Goal: Navigation & Orientation: Find specific page/section

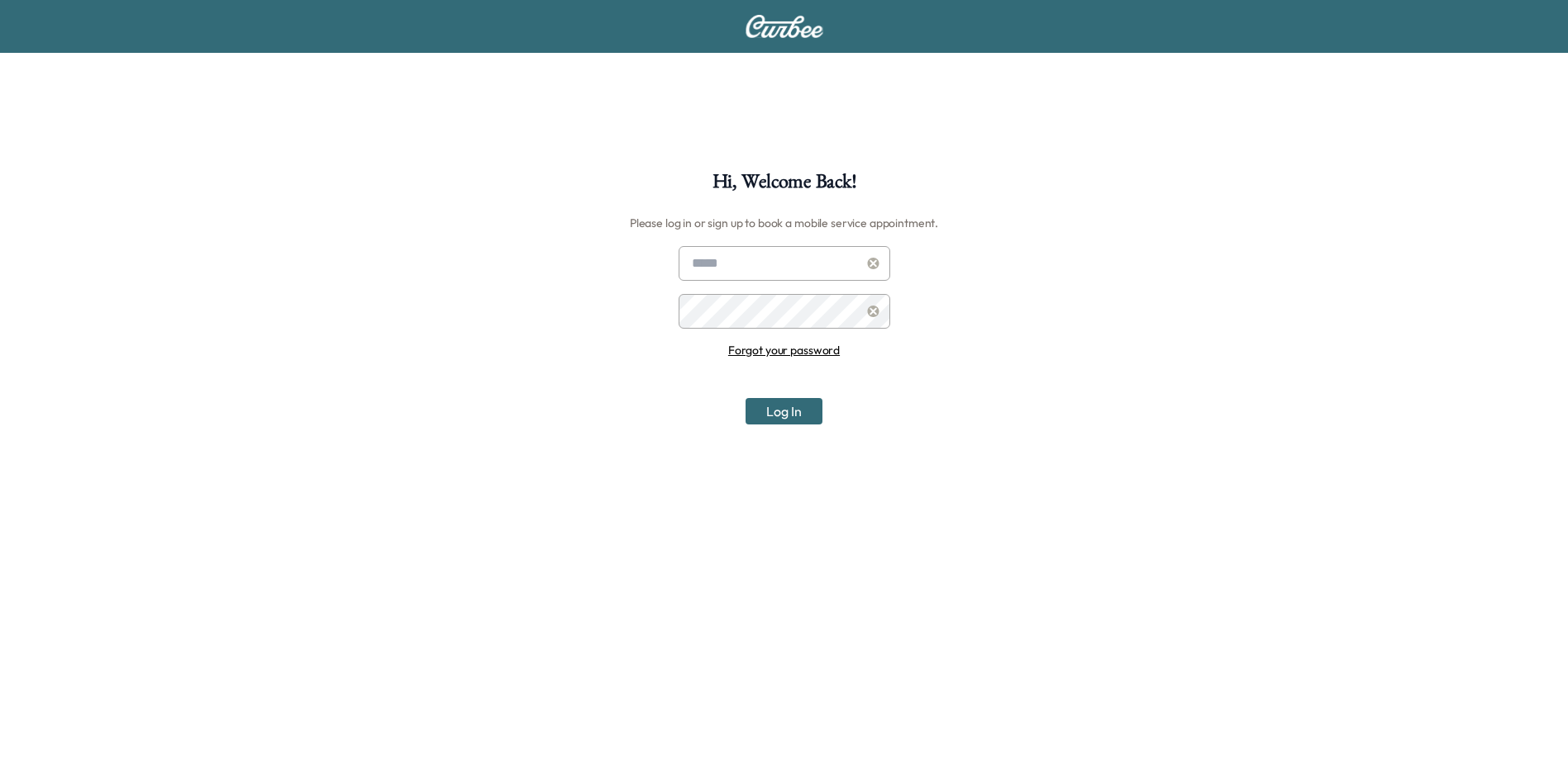
type input "**********"
click at [793, 412] on button "Log In" at bounding box center [783, 411] width 76 height 26
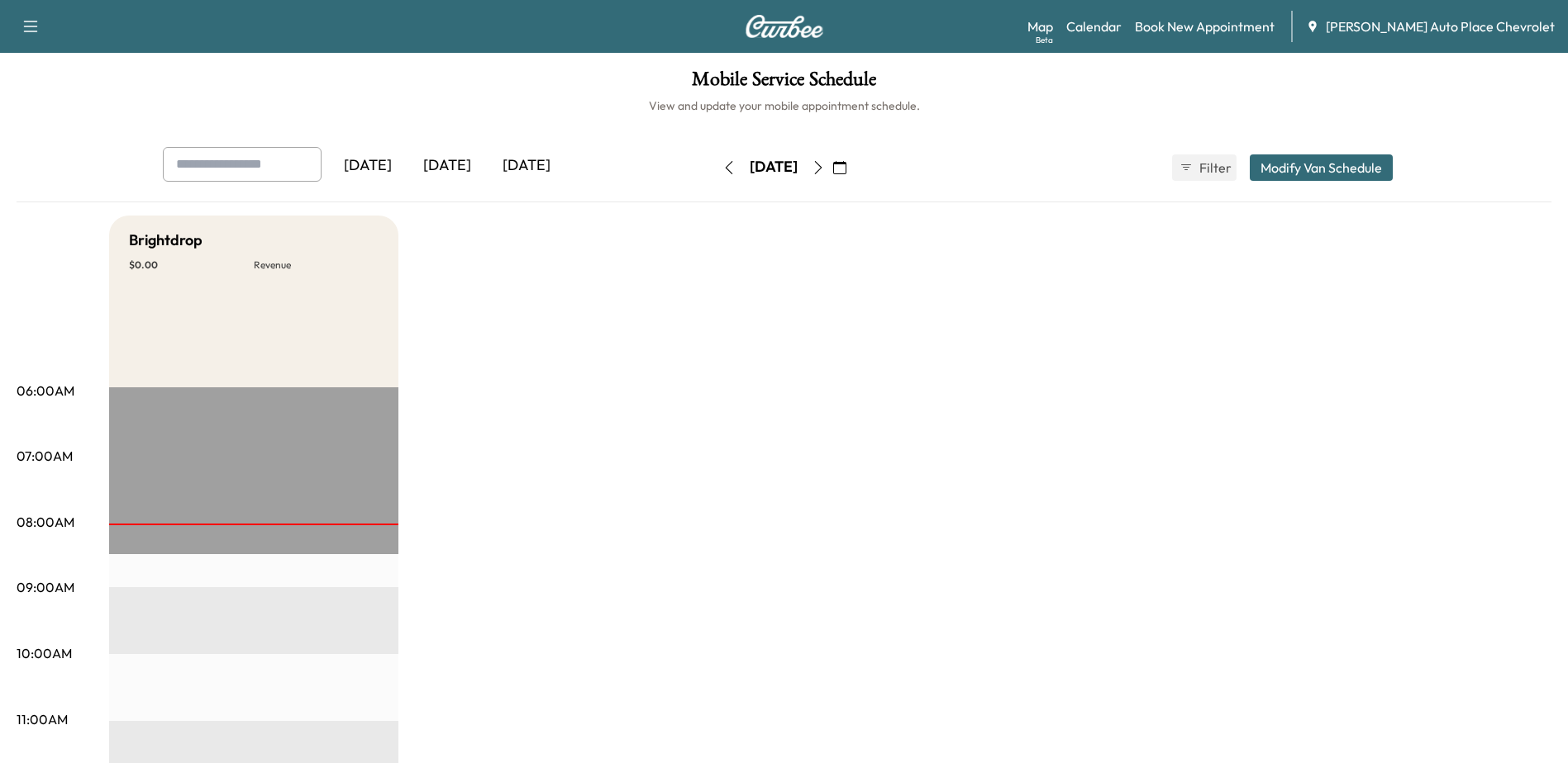
click at [467, 164] on div "[DATE]" at bounding box center [447, 166] width 79 height 38
click at [537, 183] on div "[DATE]" at bounding box center [526, 166] width 79 height 38
